Goal: Find specific page/section: Find specific page/section

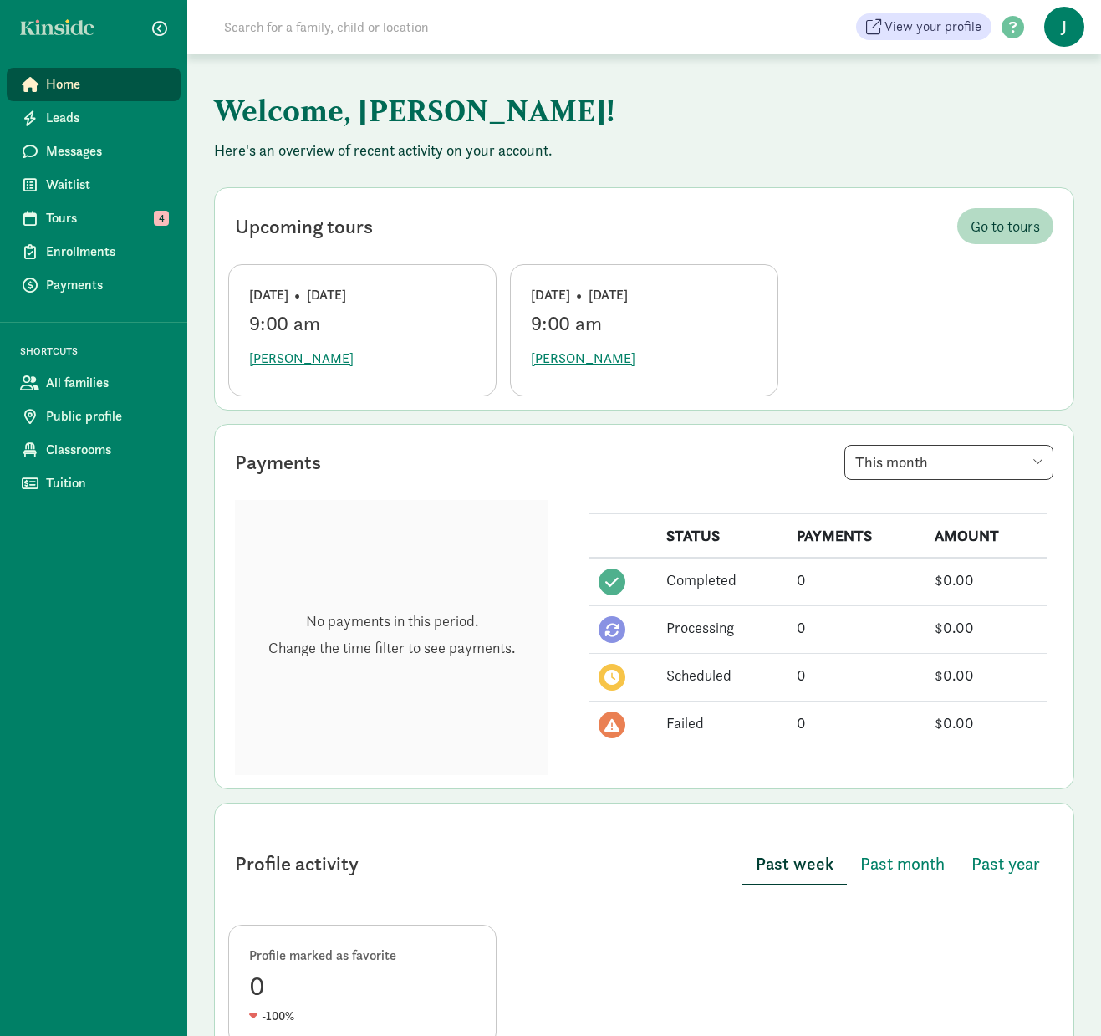
click at [402, 23] on input at bounding box center [448, 26] width 469 height 33
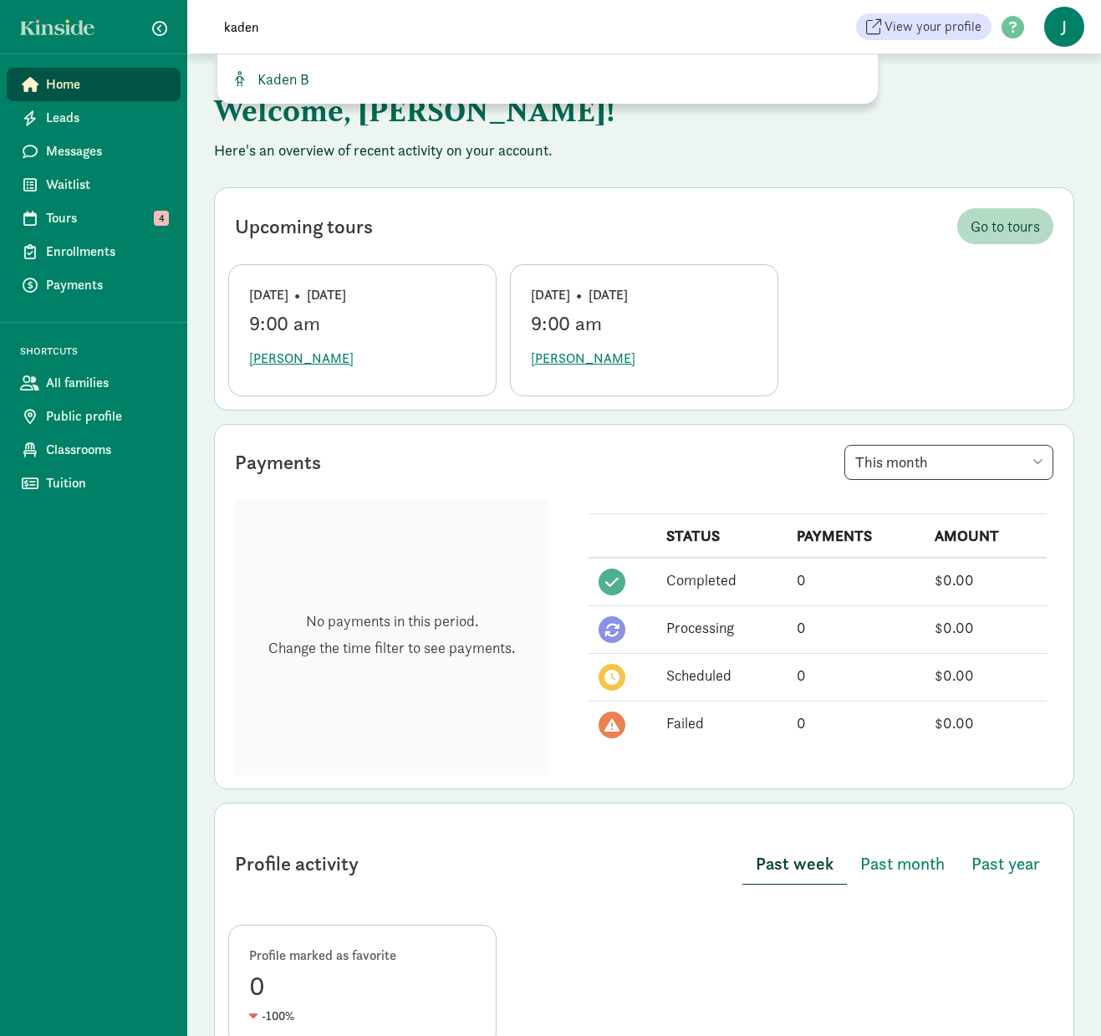
type input "kaden"
click at [316, 89] on link "Kaden B" at bounding box center [548, 79] width 634 height 23
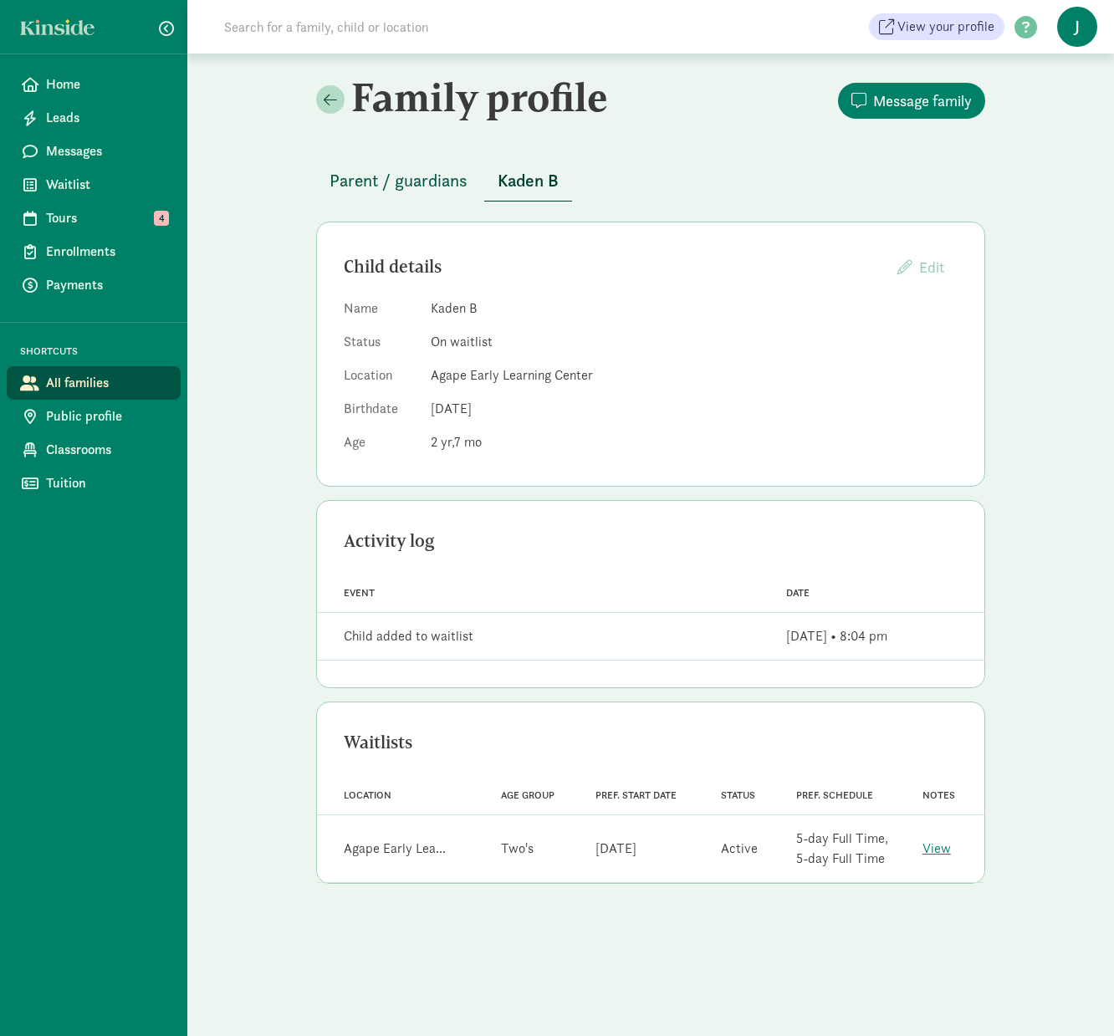
click at [360, 181] on span "Parent / guardians" at bounding box center [398, 180] width 138 height 27
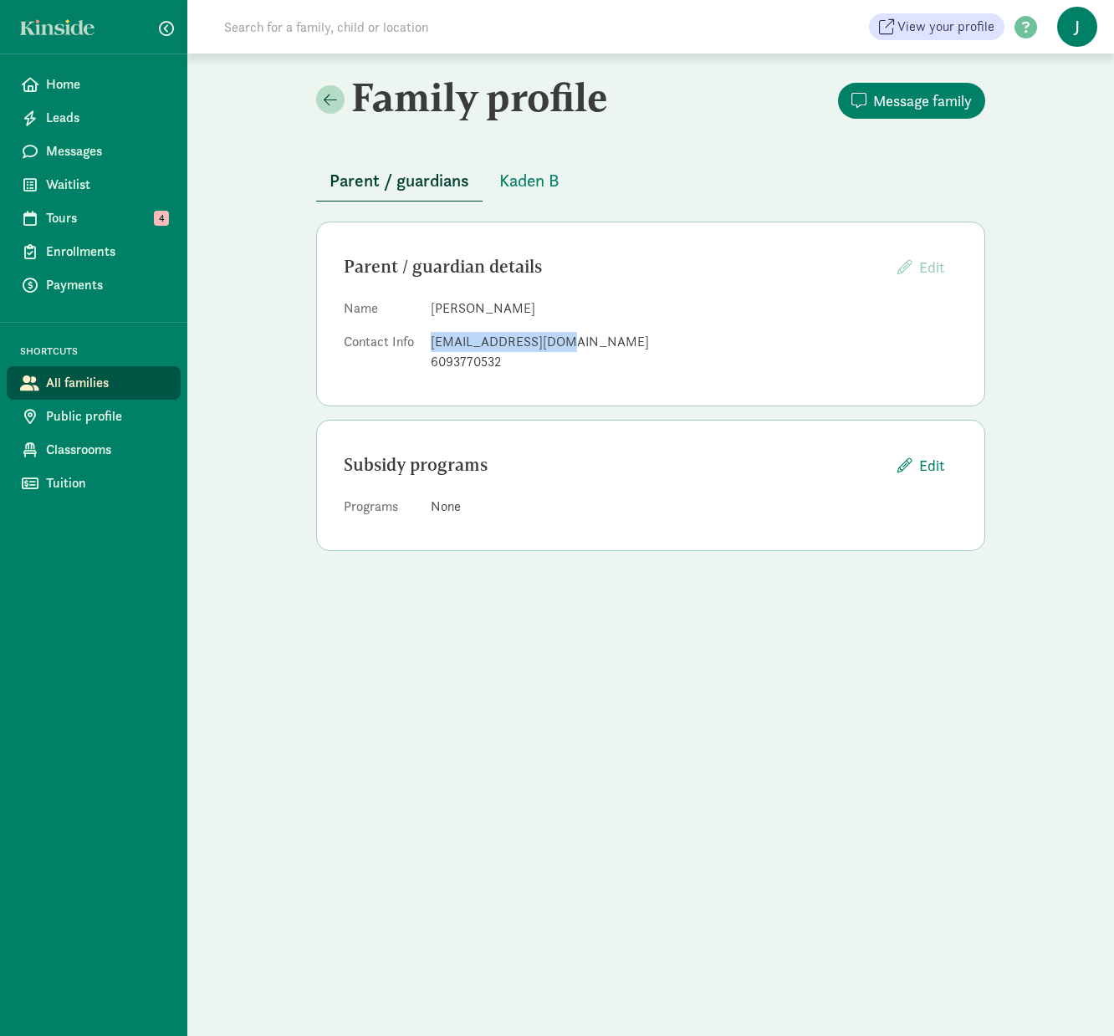
drag, startPoint x: 432, startPoint y: 345, endPoint x: 559, endPoint y: 344, distance: 126.3
click at [559, 344] on div "s.crump85@gmail.com" at bounding box center [694, 342] width 527 height 20
copy div "s.crump85@gmail.com"
click at [1077, 27] on span "J" at bounding box center [1077, 27] width 40 height 40
click at [1060, 81] on link "Logout" at bounding box center [1062, 86] width 67 height 20
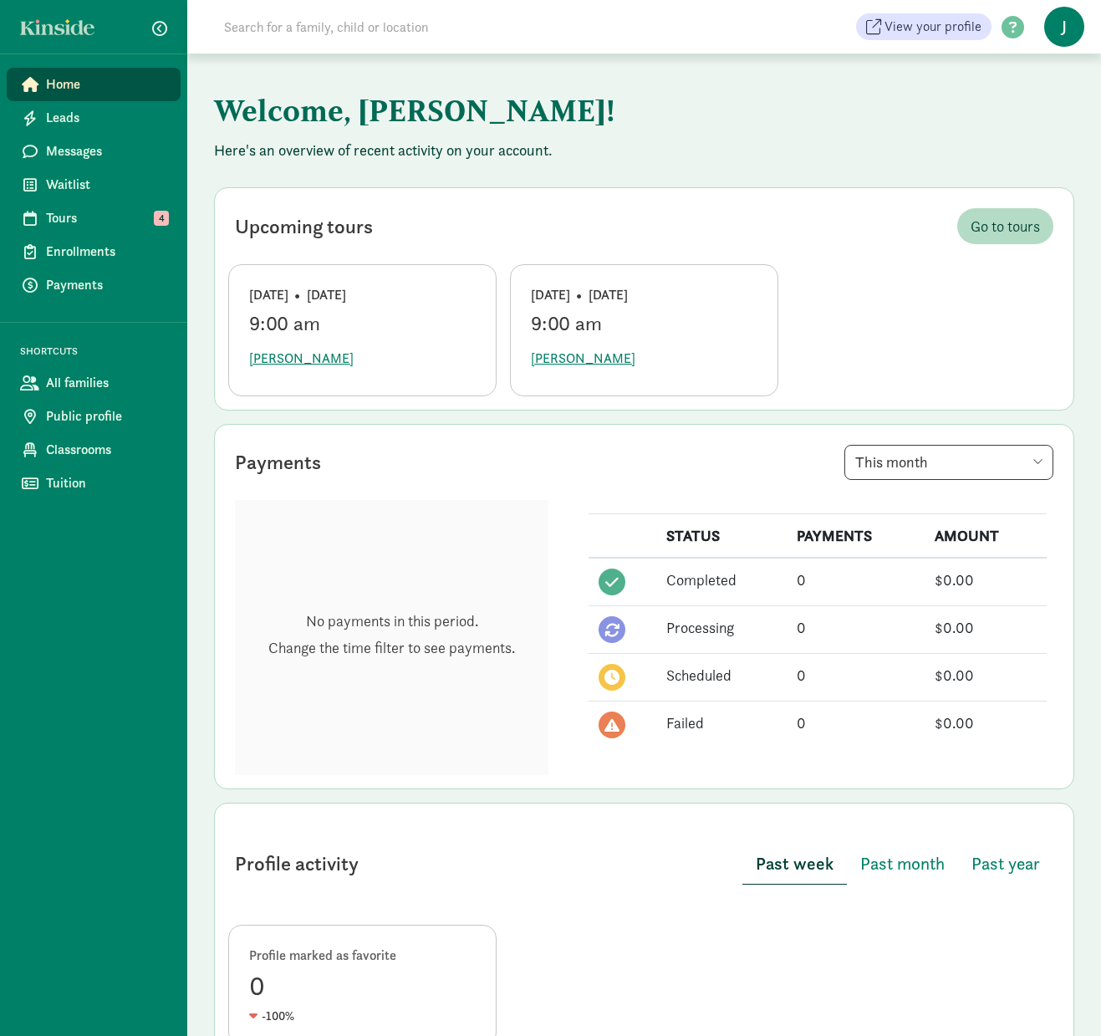
click at [1061, 28] on span "J" at bounding box center [1064, 27] width 40 height 40
click at [1034, 89] on link "Logout" at bounding box center [1050, 86] width 67 height 20
